Goal: Task Accomplishment & Management: Manage account settings

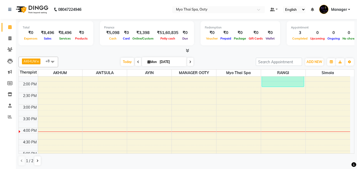
scroll to position [132, 0]
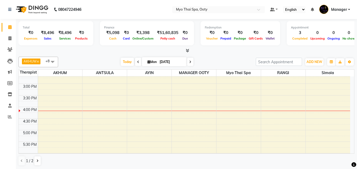
click at [153, 104] on div "9:00 AM 9:30 AM 10:00 AM 10:30 AM 11:00 AM 11:30 AM 12:00 PM 12:30 PM 1:00 PM 1…" at bounding box center [184, 96] width 331 height 302
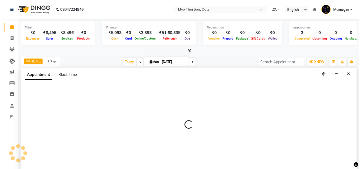
scroll to position [0, 0]
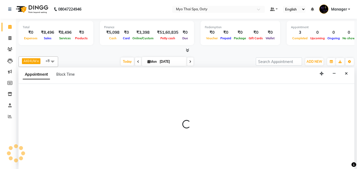
select select "84004"
select select "945"
select select "tentative"
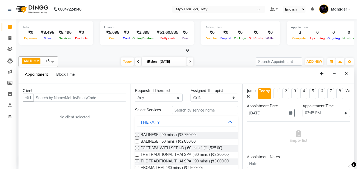
click at [56, 100] on input "text" at bounding box center [80, 98] width 93 height 8
type input "9828313863"
click at [116, 98] on span "Add Client" at bounding box center [115, 97] width 18 height 5
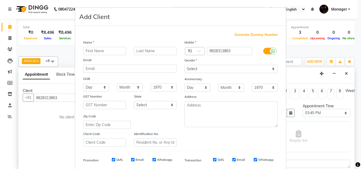
click at [90, 55] on input "text" at bounding box center [104, 51] width 43 height 8
type input "kailash"
click at [209, 71] on select "Select [DEMOGRAPHIC_DATA] [DEMOGRAPHIC_DATA] Other Prefer Not To Say" at bounding box center [230, 69] width 93 height 8
click at [184, 65] on select "Select [DEMOGRAPHIC_DATA] [DEMOGRAPHIC_DATA] Other Prefer Not To Say" at bounding box center [230, 69] width 93 height 8
click at [208, 68] on select "Select [DEMOGRAPHIC_DATA] [DEMOGRAPHIC_DATA] Other Prefer Not To Say" at bounding box center [230, 69] width 93 height 8
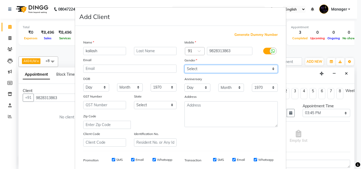
select select "[DEMOGRAPHIC_DATA]"
click at [184, 65] on select "Select [DEMOGRAPHIC_DATA] [DEMOGRAPHIC_DATA] Other Prefer Not To Say" at bounding box center [230, 69] width 93 height 8
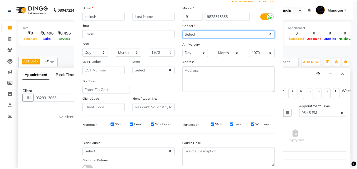
scroll to position [74, 0]
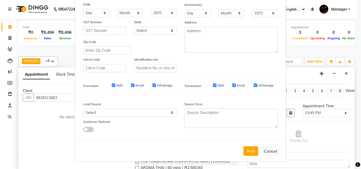
click at [249, 151] on button "Add" at bounding box center [250, 152] width 15 height 10
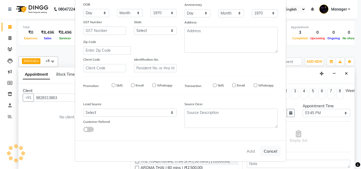
select select
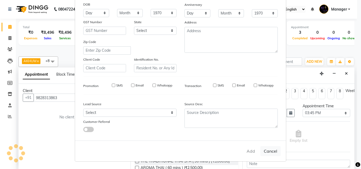
select select
checkbox input "false"
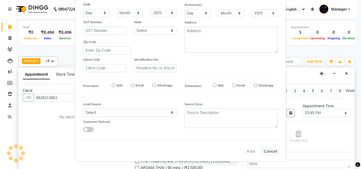
checkbox input "false"
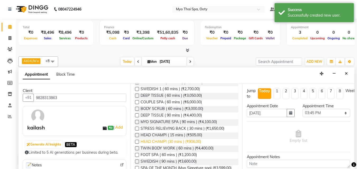
scroll to position [79, 0]
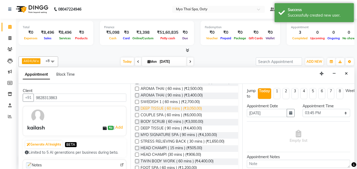
click at [147, 112] on span "DEEP TISSUE ( 60 mins ) (₹3,050.00)" at bounding box center [170, 109] width 61 height 7
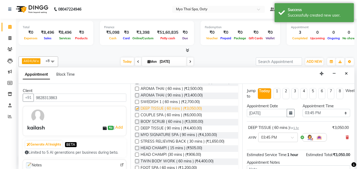
checkbox input "false"
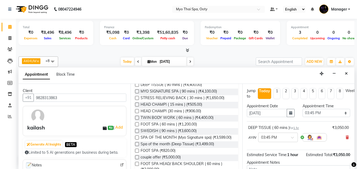
scroll to position [132, 0]
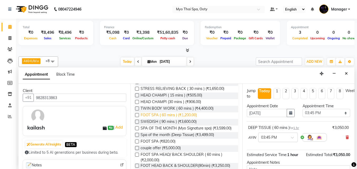
click at [157, 119] on span "FOOT SPA ( 60 mins ) (₹1,200.00)" at bounding box center [168, 115] width 56 height 7
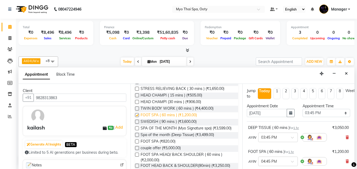
checkbox input "false"
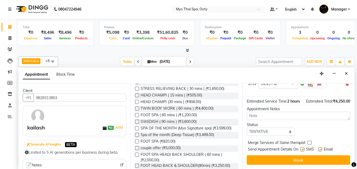
scroll to position [87, 0]
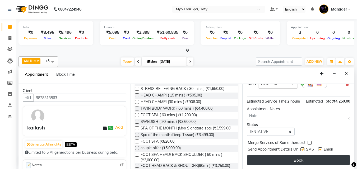
click at [300, 156] on button "Book" at bounding box center [298, 160] width 103 height 10
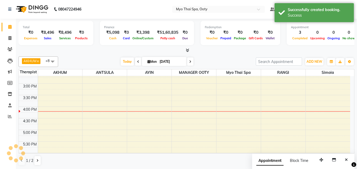
scroll to position [0, 0]
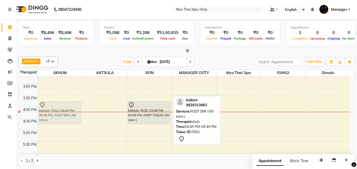
drag, startPoint x: 150, startPoint y: 137, endPoint x: 70, endPoint y: 114, distance: 83.3
click at [70, 114] on tr "kailash, TK02, 04:45 PM-05:45 PM, FOOT SPA ( 60 mins ) kailash, TK02, 03:45 PM-…" at bounding box center [184, 96] width 331 height 302
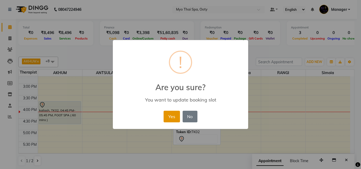
click at [174, 120] on button "Yes" at bounding box center [171, 117] width 16 height 12
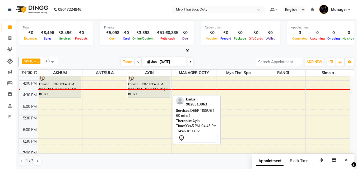
scroll to position [132, 0]
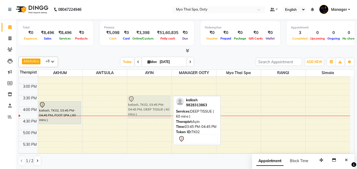
drag, startPoint x: 144, startPoint y: 111, endPoint x: 144, endPoint y: 105, distance: 6.3
click at [144, 105] on div "[PERSON_NAME], TK02, 03:45 PM-04:45 PM, DEEP TISSUE ( 60 mins ) kailash, TK02, …" at bounding box center [149, 96] width 44 height 302
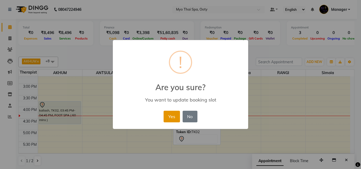
click at [169, 116] on button "Yes" at bounding box center [171, 117] width 16 height 12
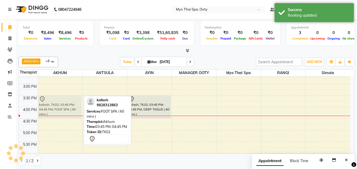
drag, startPoint x: 70, startPoint y: 108, endPoint x: 70, endPoint y: 102, distance: 5.8
click at [70, 102] on div "[PERSON_NAME], TK02, 03:45 PM-04:45 PM, FOOT SPA ( 60 mins ) kailash, TK02, 03:…" at bounding box center [60, 96] width 44 height 302
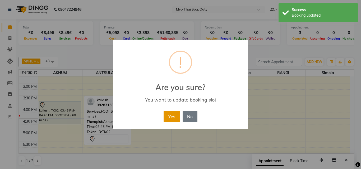
click at [174, 116] on button "Yes" at bounding box center [171, 117] width 16 height 12
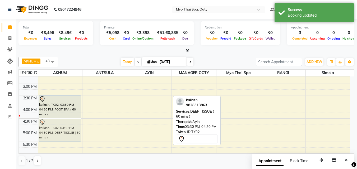
drag, startPoint x: 155, startPoint y: 103, endPoint x: 57, endPoint y: 128, distance: 100.6
click at [57, 128] on tr "kailash, TK02, 03:30 PM-04:30 PM, FOOT SPA ( 60 mins ) kailash, TK02, 03:30 PM-…" at bounding box center [184, 96] width 331 height 302
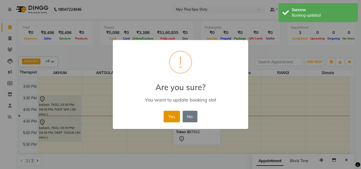
click at [170, 117] on button "Yes" at bounding box center [171, 117] width 16 height 12
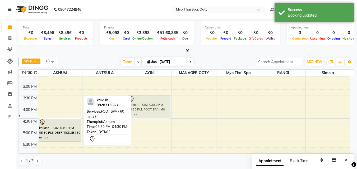
drag, startPoint x: 72, startPoint y: 103, endPoint x: 151, endPoint y: 101, distance: 79.2
click at [151, 101] on tr "kailash, TK02, 03:30 PM-04:30 PM, FOOT SPA ( 60 mins ) kailash, TK02, 04:30 PM-…" at bounding box center [184, 96] width 331 height 302
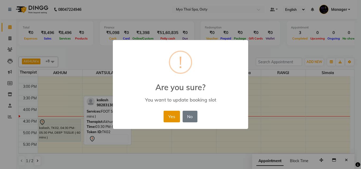
click at [172, 116] on button "Yes" at bounding box center [171, 117] width 16 height 12
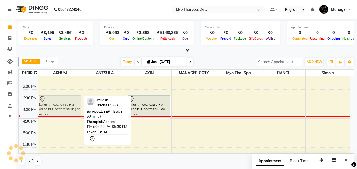
drag, startPoint x: 66, startPoint y: 128, endPoint x: 65, endPoint y: 106, distance: 22.2
click at [65, 106] on div "kailash, TK02, 04:30 PM-05:30 PM, DEEP TISSUE ( 60 mins ) kailash, TK02, 04:30 …" at bounding box center [60, 96] width 44 height 302
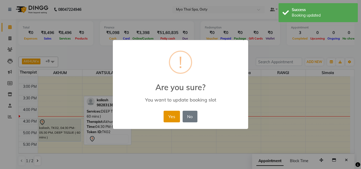
click at [175, 118] on button "Yes" at bounding box center [171, 117] width 16 height 12
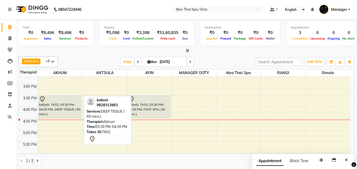
click at [53, 100] on div at bounding box center [60, 99] width 42 height 6
click at [51, 110] on div "kailash, TK02, 03:30 PM-04:30 PM, DEEP TISSUE ( 60 mins )" at bounding box center [60, 107] width 42 height 22
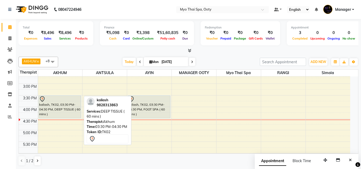
select select "7"
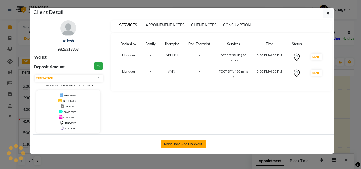
click at [175, 144] on button "Mark Done And Checkout" at bounding box center [183, 144] width 45 height 8
select select "service"
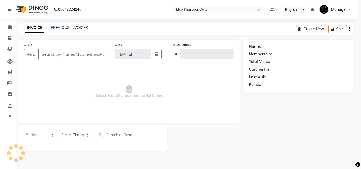
type input "0869"
select select "558"
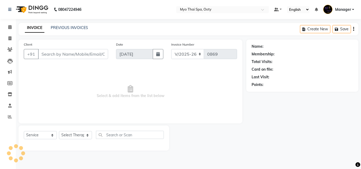
select select "V"
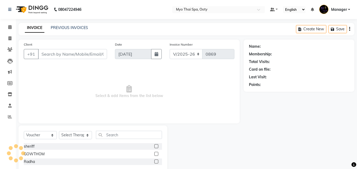
type input "9828313863"
select select "59516"
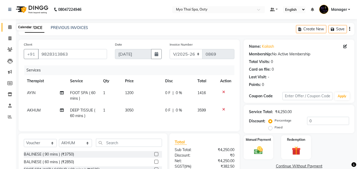
click at [11, 26] on icon at bounding box center [9, 27] width 3 height 4
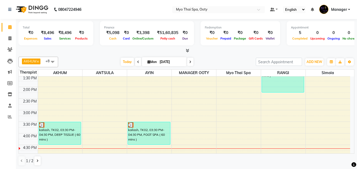
scroll to position [132, 0]
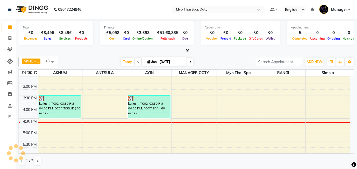
click at [271, 128] on div "9:00 AM 9:30 AM 10:00 AM 10:30 AM 11:00 AM 11:30 AM 12:00 PM 12:30 PM 1:00 PM 1…" at bounding box center [184, 96] width 331 height 302
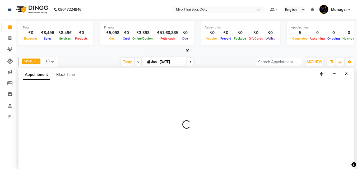
scroll to position [0, 0]
select select "50629"
select select "1005"
select select "tentative"
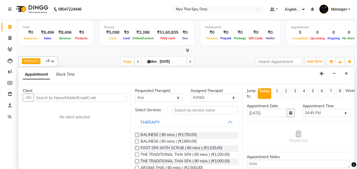
click at [79, 99] on input "text" at bounding box center [80, 98] width 93 height 8
type input "h"
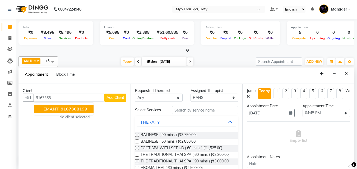
click at [73, 106] on button "HEMANT 9167368 199" at bounding box center [63, 109] width 59 height 8
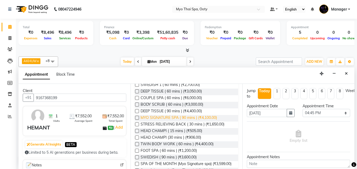
scroll to position [106, 0]
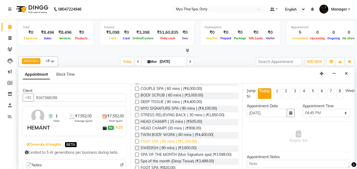
type input "9167368199"
click at [148, 145] on span "FOOT SPA ( 60 mins ) (₹1,200.00)" at bounding box center [168, 142] width 56 height 7
checkbox input "false"
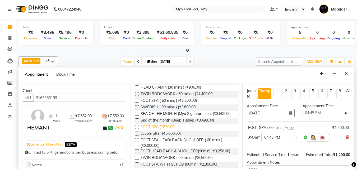
scroll to position [158, 0]
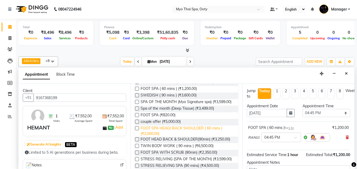
click at [154, 137] on span "FOOT SPA HEAD/ BACK SHOULDER ( 60 mins ) (₹2,000.00)" at bounding box center [186, 131] width 93 height 11
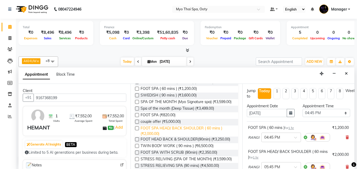
click at [154, 137] on span "FOOT SPA HEAD/ BACK SHOULDER ( 60 mins ) (₹2,000.00)" at bounding box center [186, 131] width 93 height 11
checkbox input "false"
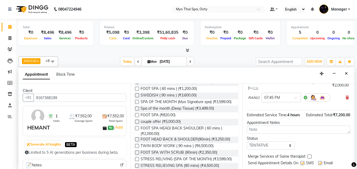
scroll to position [152, 0]
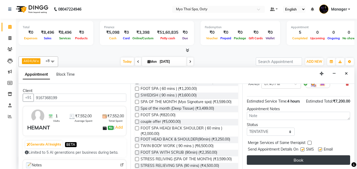
click at [291, 156] on button "Book" at bounding box center [298, 160] width 103 height 10
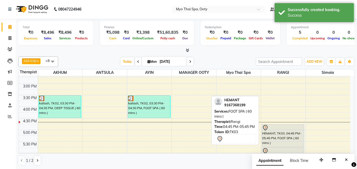
scroll to position [158, 0]
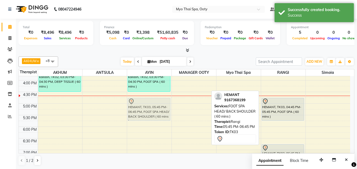
drag, startPoint x: 288, startPoint y: 134, endPoint x: 157, endPoint y: 108, distance: 133.2
click at [157, 108] on tr "kailash, TK02, 03:30 PM-04:30 PM, DEEP TISSUE ( 60 mins ) kailash, TK02, 03:30 …" at bounding box center [184, 69] width 331 height 302
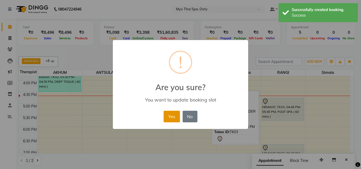
click at [169, 115] on button "Yes" at bounding box center [171, 117] width 16 height 12
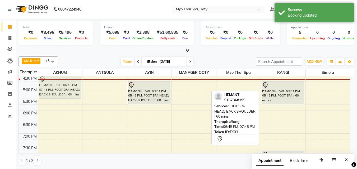
scroll to position [174, 0]
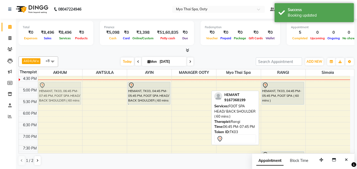
drag, startPoint x: 289, startPoint y: 128, endPoint x: 73, endPoint y: 91, distance: 218.6
click at [73, 91] on tr "kailash, TK02, 03:30 PM-04:30 PM, DEEP TISSUE ( 60 mins ) HEMANT, TK03, 06:45 P…" at bounding box center [184, 53] width 331 height 302
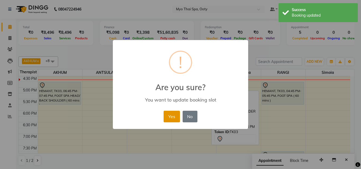
click at [174, 111] on button "Yes" at bounding box center [171, 117] width 16 height 12
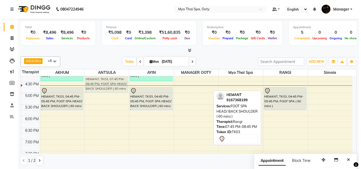
scroll to position [169, 0]
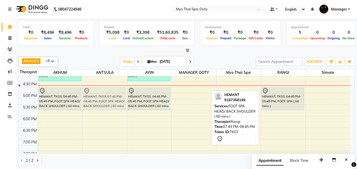
drag, startPoint x: 291, startPoint y: 141, endPoint x: 120, endPoint y: 103, distance: 175.9
click at [120, 103] on tr "kailash, TK02, 03:30 PM-04:30 PM, DEEP TISSUE ( 60 mins ) HEMANT, TK03, 04:45 P…" at bounding box center [184, 58] width 331 height 302
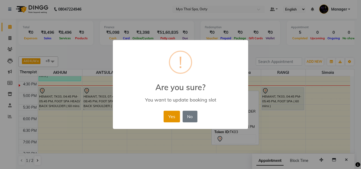
click at [173, 119] on button "Yes" at bounding box center [171, 117] width 16 height 12
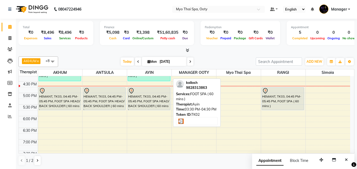
click at [151, 76] on div "kailash, TK02, 03:30 PM-04:30 PM, FOOT SPA ( 60 mins )" at bounding box center [149, 70] width 42 height 22
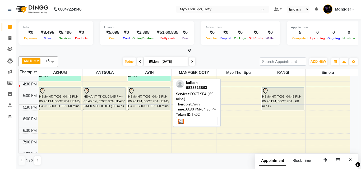
select select "3"
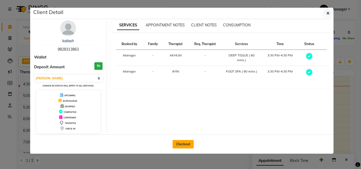
click at [186, 141] on button "Checkout" at bounding box center [182, 144] width 21 height 8
select select "558"
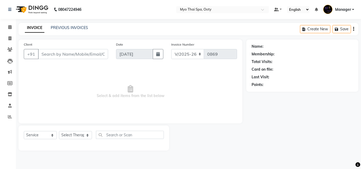
select select "V"
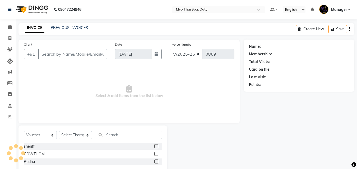
type input "9828313863"
select select "59516"
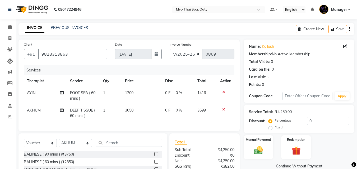
scroll to position [54, 0]
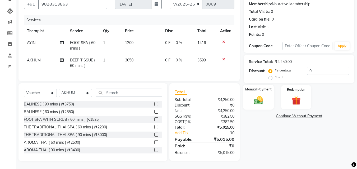
click at [253, 96] on img at bounding box center [258, 100] width 15 height 11
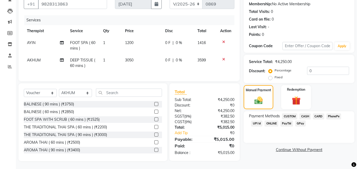
click at [259, 121] on span "UPI M" at bounding box center [256, 124] width 11 height 6
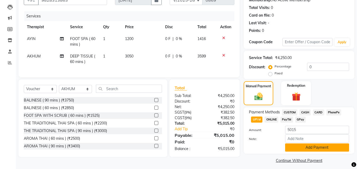
click at [316, 152] on button "Add Payment" at bounding box center [317, 148] width 64 height 8
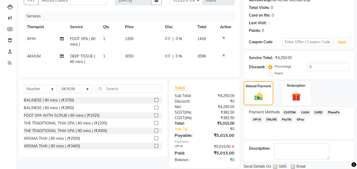
scroll to position [73, 0]
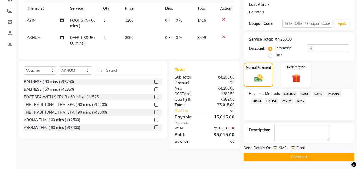
click at [319, 153] on button "Checkout" at bounding box center [298, 157] width 111 height 8
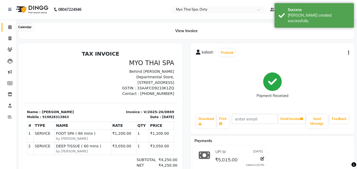
click at [11, 27] on icon at bounding box center [9, 27] width 3 height 4
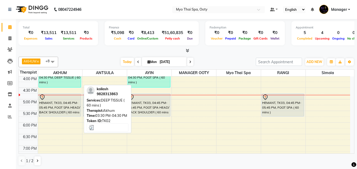
scroll to position [136, 0]
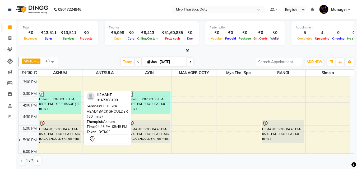
click at [65, 129] on div "HEMANT, TK03, 04:45 PM-05:45 PM, FOOT SPA HEAD/ BACK SHOULDER ( 60 mins )" at bounding box center [60, 131] width 42 height 22
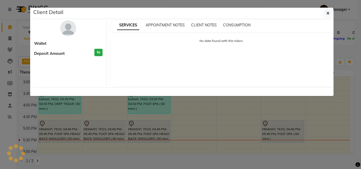
select select "7"
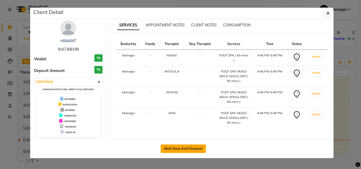
click at [180, 151] on button "Mark Done And Checkout" at bounding box center [183, 149] width 45 height 8
select select "558"
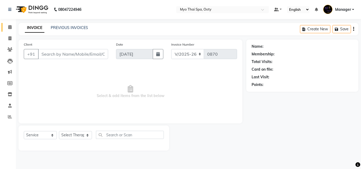
select select "V"
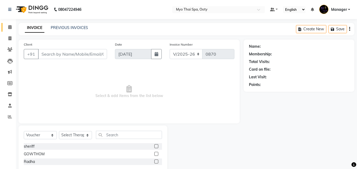
type input "9167368199"
select select "50629"
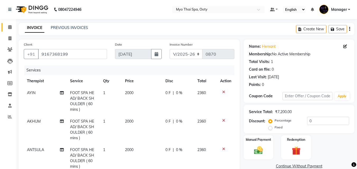
scroll to position [121, 0]
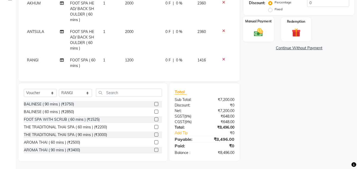
click at [266, 29] on div "Manual Payment" at bounding box center [258, 29] width 31 height 25
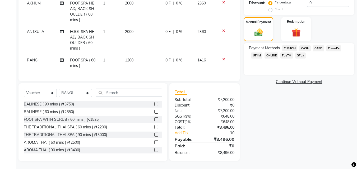
click at [318, 45] on span "CARD" at bounding box center [318, 48] width 11 height 6
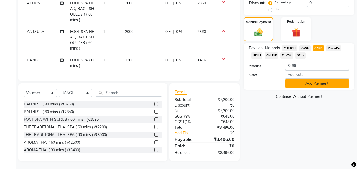
click at [315, 80] on button "Add Payment" at bounding box center [317, 83] width 64 height 8
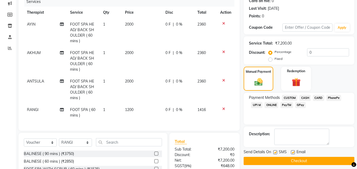
scroll to position [0, 0]
click at [60, 52] on icon at bounding box center [62, 53] width 4 height 4
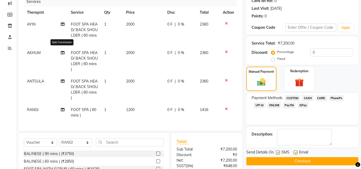
select select "59516"
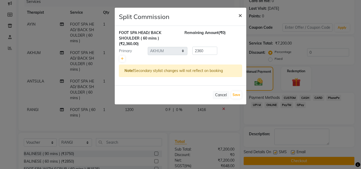
click at [241, 14] on span "×" at bounding box center [240, 15] width 4 height 8
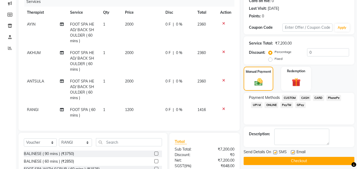
click at [224, 109] on icon at bounding box center [223, 109] width 3 height 4
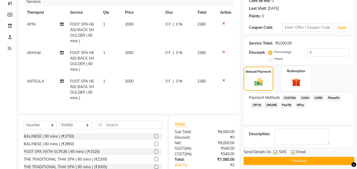
click at [223, 50] on icon at bounding box center [223, 52] width 3 height 4
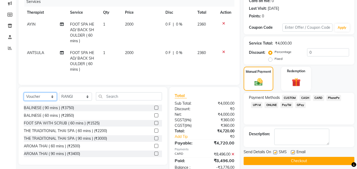
click at [42, 98] on select "Select Service Product Membership Package Voucher Prepaid Gift Card" at bounding box center [40, 97] width 33 height 8
select select "service"
click at [24, 97] on select "Select Service Product Membership Package Voucher Prepaid Gift Card" at bounding box center [40, 97] width 33 height 8
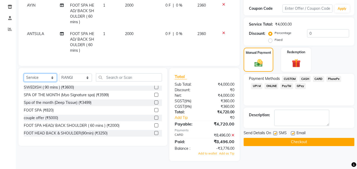
scroll to position [132, 0]
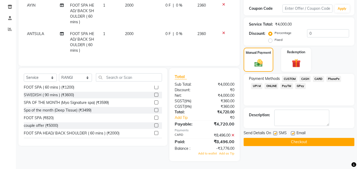
click at [154, 133] on label at bounding box center [156, 133] width 4 height 4
click at [154, 133] on input "checkbox" at bounding box center [155, 133] width 3 height 3
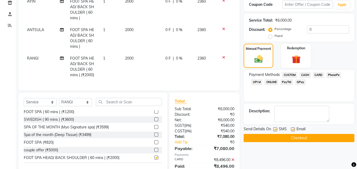
checkbox input "false"
click at [88, 106] on select "Select Therapist [PERSON_NAME] [PERSON_NAME] Manager MANAGER OOTY MERCY Myo Tha…" at bounding box center [75, 102] width 33 height 8
select select "59516"
click at [59, 102] on select "Select Therapist [PERSON_NAME] [PERSON_NAME] Manager MANAGER OOTY MERCY Myo Tha…" at bounding box center [75, 102] width 33 height 8
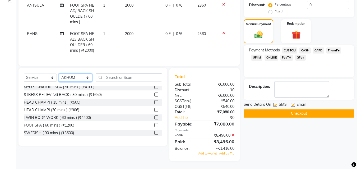
scroll to position [105, 0]
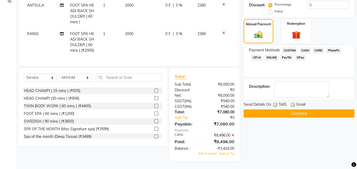
click at [154, 115] on label at bounding box center [156, 114] width 4 height 4
click at [154, 115] on input "checkbox" at bounding box center [155, 113] width 3 height 3
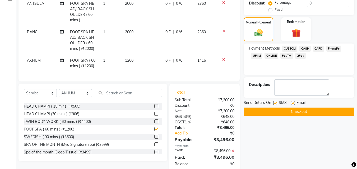
checkbox input "false"
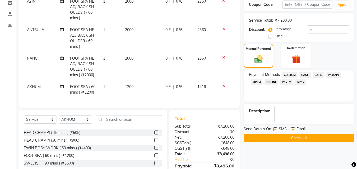
scroll to position [65, 0]
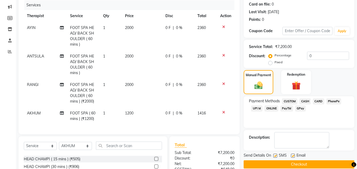
click at [222, 54] on icon at bounding box center [223, 56] width 3 height 4
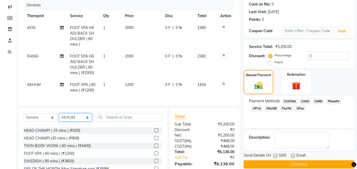
click at [78, 114] on select "Select Therapist [PERSON_NAME] [PERSON_NAME] Manager MANAGER OOTY MERCY Myo Tha…" at bounding box center [75, 118] width 33 height 8
select select "88042"
click at [59, 114] on select "Select Therapist [PERSON_NAME] [PERSON_NAME] Manager MANAGER OOTY MERCY Myo Tha…" at bounding box center [75, 118] width 33 height 8
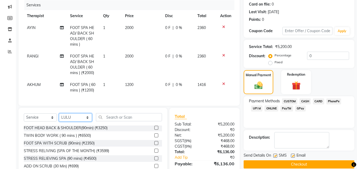
scroll to position [158, 0]
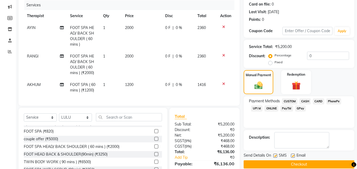
click at [154, 145] on label at bounding box center [156, 147] width 4 height 4
click at [154, 145] on input "checkbox" at bounding box center [155, 146] width 3 height 3
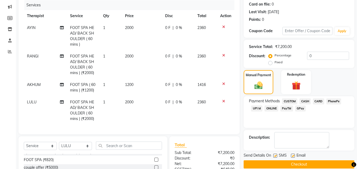
checkbox input "false"
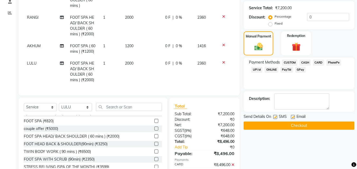
scroll to position [118, 0]
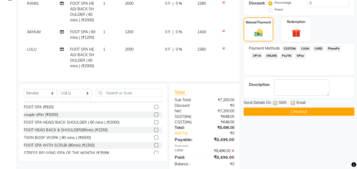
click at [285, 114] on button "Checkout" at bounding box center [298, 112] width 111 height 8
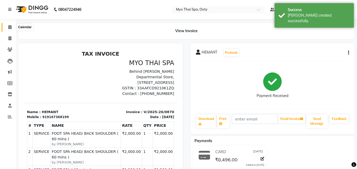
click at [8, 26] on icon at bounding box center [9, 27] width 3 height 4
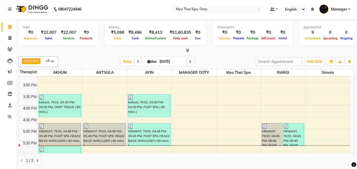
scroll to position [145, 0]
